Goal: Transaction & Acquisition: Purchase product/service

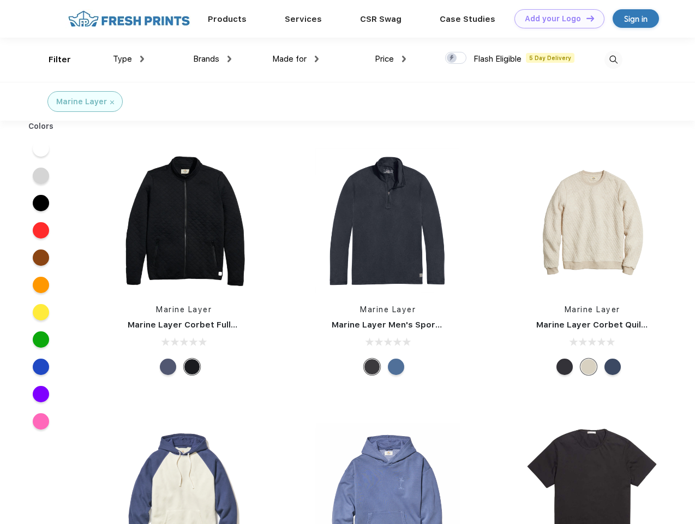
click at [556, 19] on link "Add your Logo Design Tool" at bounding box center [560, 18] width 90 height 19
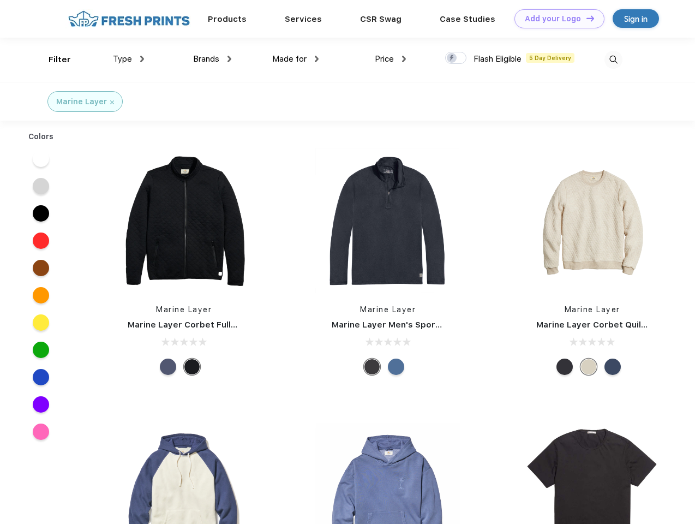
click at [0, 0] on div "Design Tool" at bounding box center [0, 0] width 0 height 0
click at [586, 18] on link "Add your Logo Design Tool" at bounding box center [560, 18] width 90 height 19
click at [52, 60] on div "Filter" at bounding box center [60, 59] width 22 height 13
click at [129, 59] on span "Type" at bounding box center [122, 59] width 19 height 10
click at [212, 59] on span "Brands" at bounding box center [206, 59] width 26 height 10
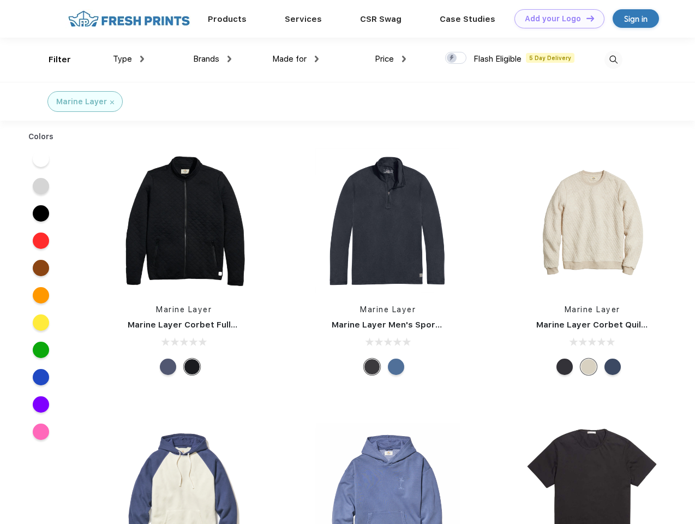
click at [296, 59] on span "Made for" at bounding box center [289, 59] width 34 height 10
click at [391, 59] on span "Price" at bounding box center [384, 59] width 19 height 10
click at [456, 58] on div at bounding box center [455, 58] width 21 height 12
click at [453, 58] on input "checkbox" at bounding box center [448, 54] width 7 height 7
click at [614, 60] on img at bounding box center [614, 60] width 18 height 18
